Goal: Task Accomplishment & Management: Complete application form

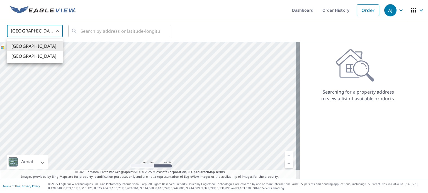
click at [56, 34] on body "[PERSON_NAME] [PERSON_NAME] Dashboard Order History Order AJ United States US ​…" at bounding box center [214, 96] width 428 height 193
click at [51, 60] on li "[GEOGRAPHIC_DATA]" at bounding box center [35, 56] width 56 height 10
type input "CA"
click at [101, 28] on input "text" at bounding box center [119, 31] width 79 height 16
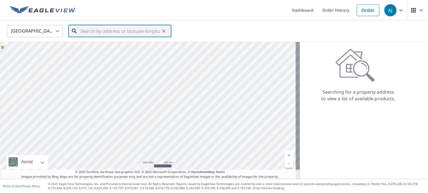
paste input "[STREET_ADDRESS][PERSON_NAME]"
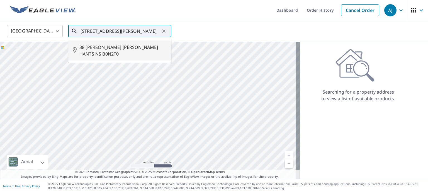
click at [111, 51] on span "38 [PERSON_NAME] [PERSON_NAME] HANTS NS B0N2T0" at bounding box center [122, 50] width 87 height 13
type input "38 [PERSON_NAME] [PERSON_NAME] HANTS NS B0N2T0"
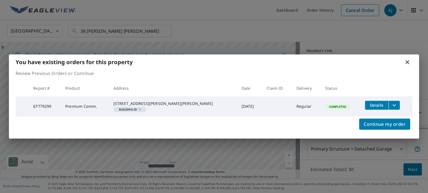
click at [408, 61] on icon at bounding box center [407, 62] width 7 height 7
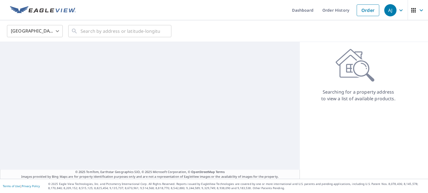
click at [30, 31] on body "AJ AJ Dashboard Order History Order AJ United States US ​ ​ © 2025 TomTom, Eart…" at bounding box center [214, 96] width 428 height 193
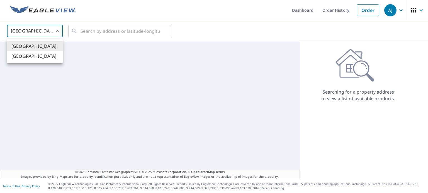
drag, startPoint x: 36, startPoint y: 60, endPoint x: 62, endPoint y: 50, distance: 27.2
click at [37, 60] on li "[GEOGRAPHIC_DATA]" at bounding box center [35, 56] width 56 height 10
type input "CA"
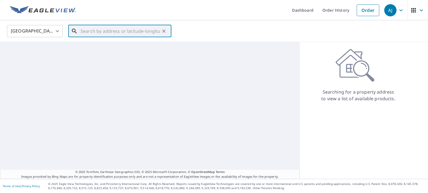
click at [96, 36] on input "text" at bounding box center [119, 31] width 79 height 16
paste input "149 Main St W, Grimsby, ON L3M 1S1, Canada"
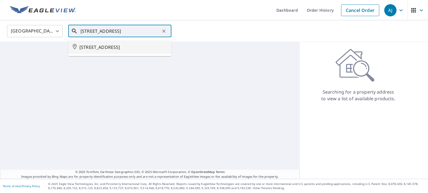
click at [102, 45] on span "149 MAIN ST W GRIMSBY ON L3M1S1" at bounding box center [122, 47] width 87 height 7
type input "149 MAIN ST W GRIMSBY ON L3M1S1"
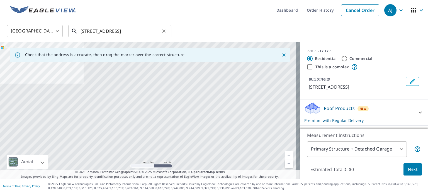
click at [110, 33] on input "149 MAIN ST W GRIMSBY ON L3M1S1" at bounding box center [119, 31] width 79 height 16
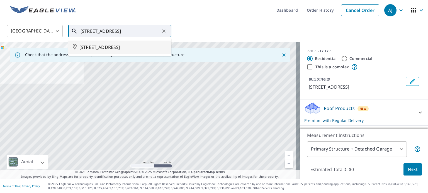
click at [116, 46] on span "149 MAIN ST W GRIMSBY ON L3M1S1" at bounding box center [122, 47] width 87 height 7
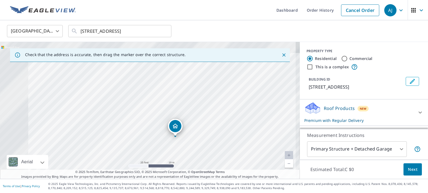
drag, startPoint x: 161, startPoint y: 99, endPoint x: 217, endPoint y: 138, distance: 68.2
click at [217, 138] on div "149 MAIN ST W GRIMSBY ON L3M1S1" at bounding box center [150, 110] width 300 height 137
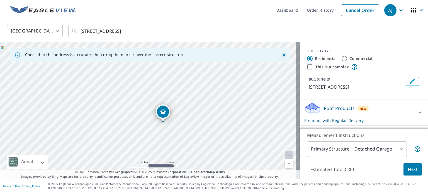
drag, startPoint x: 177, startPoint y: 123, endPoint x: 164, endPoint y: 111, distance: 18.3
click at [412, 170] on span "Next" at bounding box center [412, 169] width 9 height 7
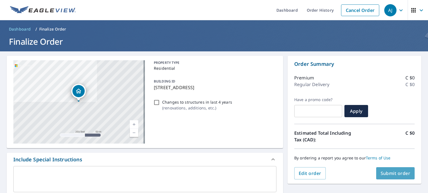
click at [403, 171] on span "Submit order" at bounding box center [395, 174] width 30 height 6
checkbox input "true"
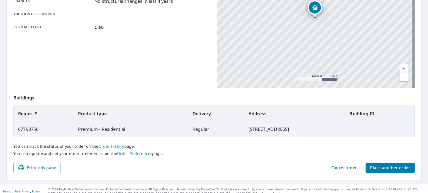
scroll to position [134, 0]
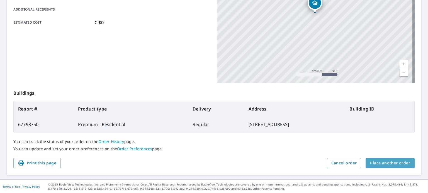
click at [400, 164] on span "Place another order" at bounding box center [390, 163] width 40 height 7
